Goal: Information Seeking & Learning: Learn about a topic

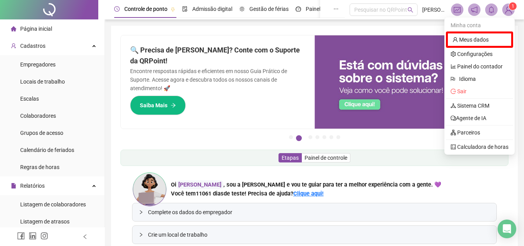
click at [509, 9] on img at bounding box center [508, 10] width 12 height 12
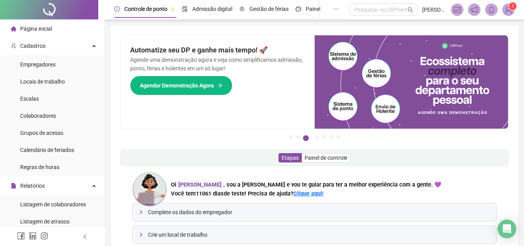
click at [505, 7] on img at bounding box center [508, 10] width 12 height 12
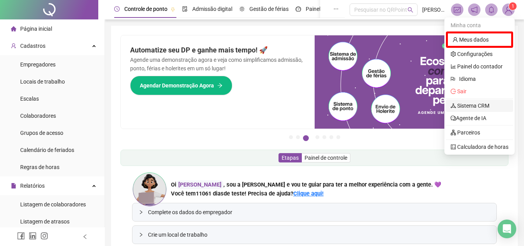
click at [467, 106] on link "Sistema CRM" at bounding box center [469, 106] width 39 height 6
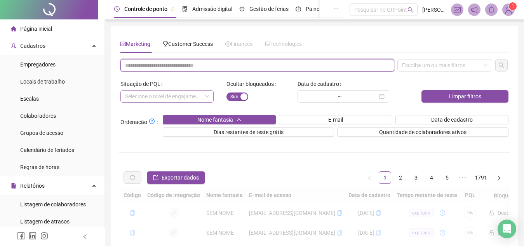
click at [212, 62] on input "text" at bounding box center [257, 65] width 274 height 12
paste input "**********"
click at [459, 63] on div "Escolha um ou mais filtros" at bounding box center [444, 65] width 95 height 12
type input "**********"
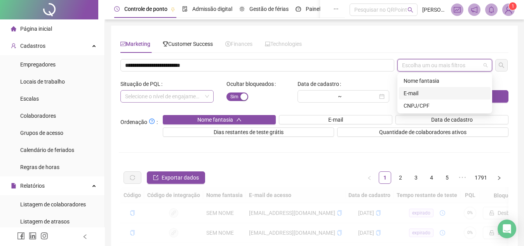
click at [454, 97] on div "E-mail" at bounding box center [444, 93] width 82 height 9
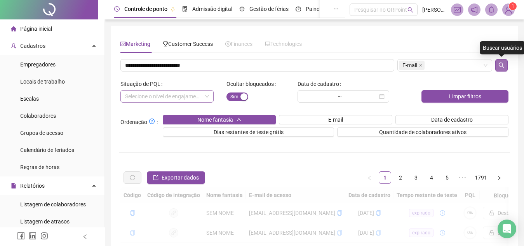
click at [502, 61] on button "button" at bounding box center [501, 65] width 12 height 12
click at [500, 61] on button "button" at bounding box center [501, 65] width 12 height 12
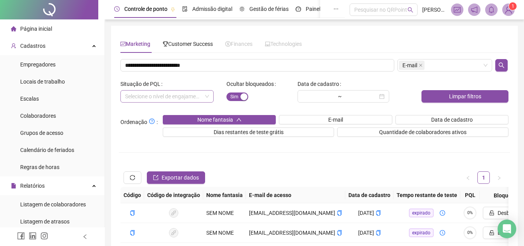
click at [67, 15] on div at bounding box center [49, 9] width 98 height 19
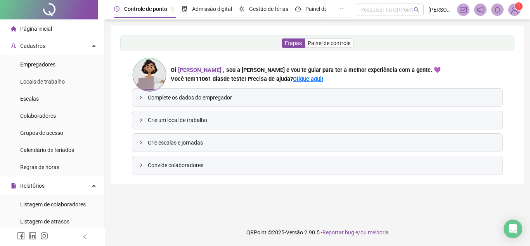
click at [57, 34] on li "Página inicial" at bounding box center [52, 29] width 101 height 16
click at [337, 44] on span "Painel de controle" at bounding box center [329, 43] width 43 height 6
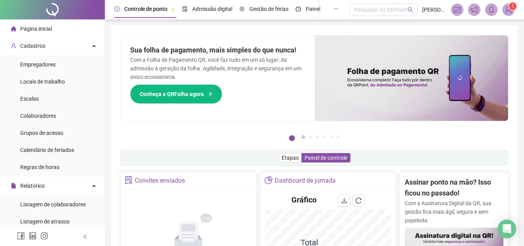
click at [303, 136] on button "2" at bounding box center [303, 137] width 4 height 4
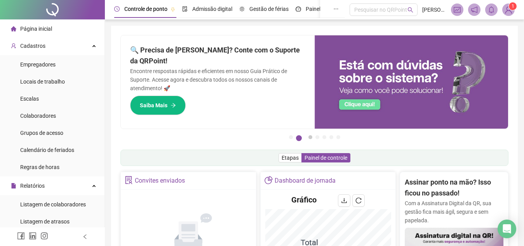
click at [308, 139] on button "3" at bounding box center [310, 137] width 4 height 4
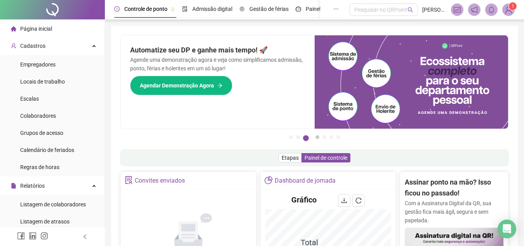
click at [315, 139] on button "4" at bounding box center [317, 137] width 4 height 4
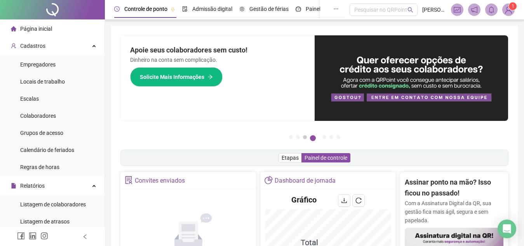
click at [304, 138] on button "3" at bounding box center [305, 137] width 4 height 4
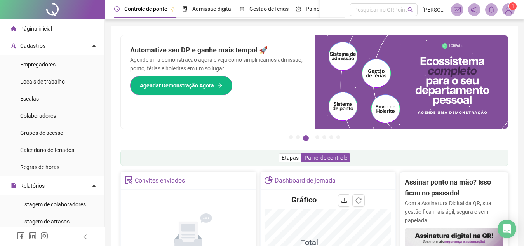
click at [187, 76] on button "Agendar Demonstração Agora" at bounding box center [181, 85] width 102 height 19
click at [297, 136] on button "2" at bounding box center [298, 137] width 4 height 4
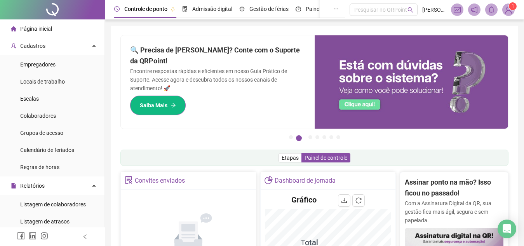
click at [173, 96] on button "Saiba Mais" at bounding box center [158, 105] width 56 height 19
click at [68, 35] on li "Página inicial" at bounding box center [52, 29] width 101 height 16
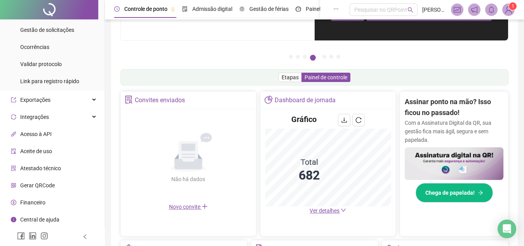
scroll to position [78, 0]
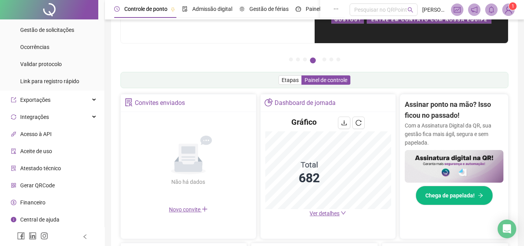
click at [23, 204] on span "Financeiro" at bounding box center [32, 202] width 25 height 6
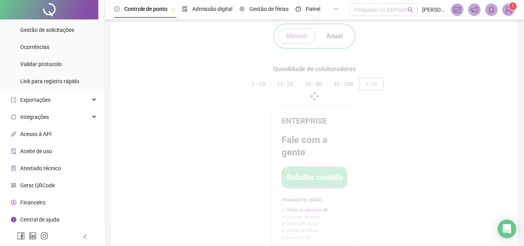
scroll to position [17, 0]
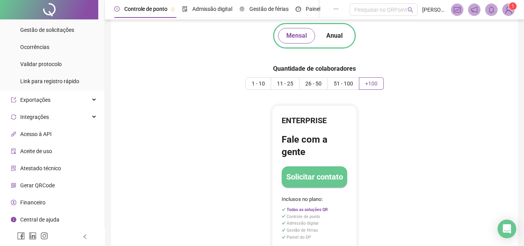
click at [260, 79] on label "1 - 10" at bounding box center [258, 83] width 26 height 12
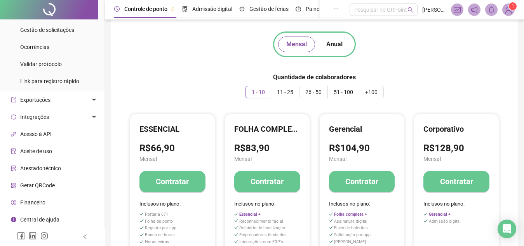
scroll to position [8, 0]
click at [325, 43] on button "Anual" at bounding box center [334, 45] width 33 height 16
click at [300, 43] on span "Mensal" at bounding box center [296, 44] width 21 height 9
click at [344, 46] on button "Anual" at bounding box center [334, 45] width 33 height 16
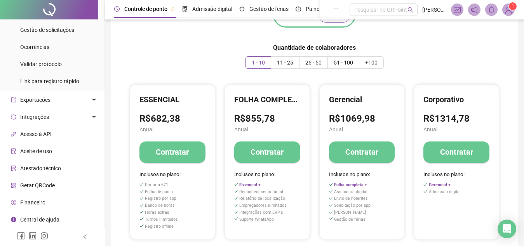
scroll to position [42, 0]
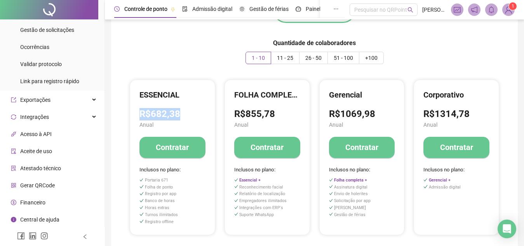
drag, startPoint x: 140, startPoint y: 114, endPoint x: 188, endPoint y: 115, distance: 48.5
click at [188, 115] on h3 "R$682,38" at bounding box center [172, 114] width 66 height 12
copy h3 "R$682,38"
click at [174, 73] on div "Mensal Anual Quantidade de colaboradores 1 - 10 11 - 25 26 - 50 51 - 100 +100 E…" at bounding box center [314, 130] width 388 height 275
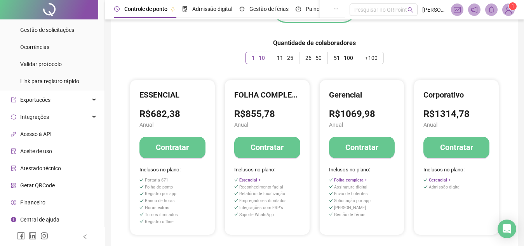
scroll to position [0, 0]
